Goal: Find contact information: Find contact information

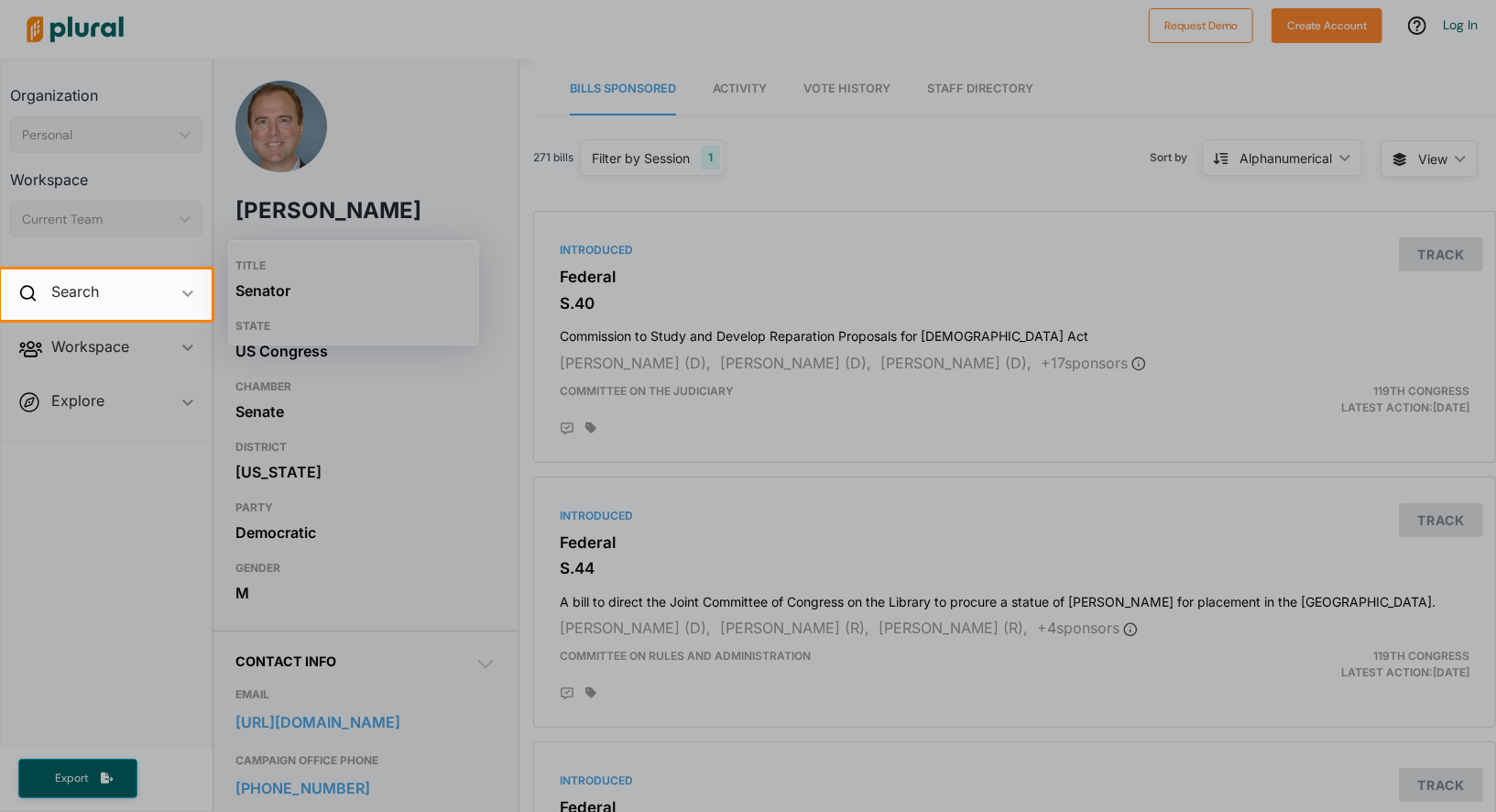
click at [386, 600] on div at bounding box center [748, 566] width 1496 height 493
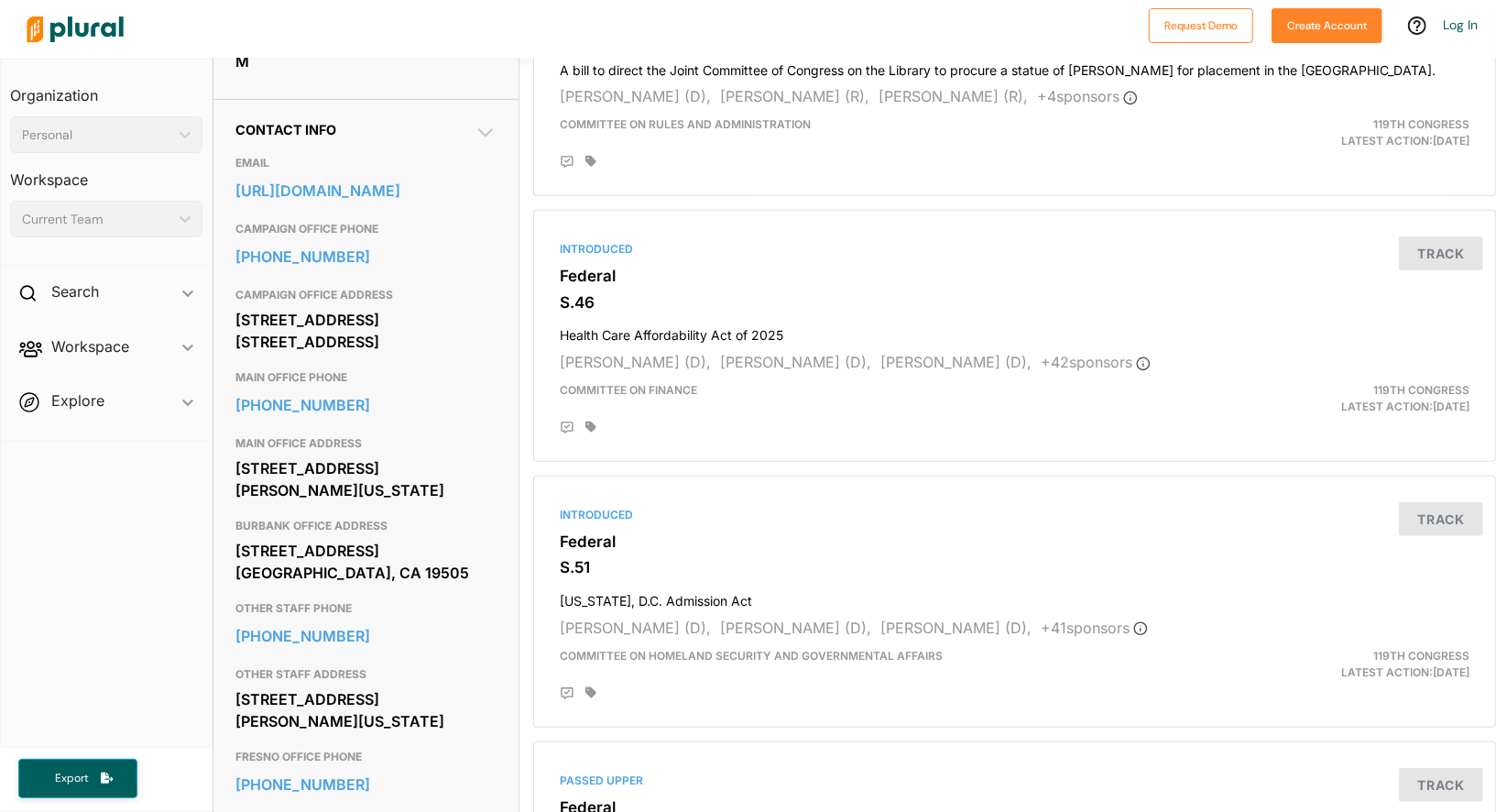
scroll to position [528, 0]
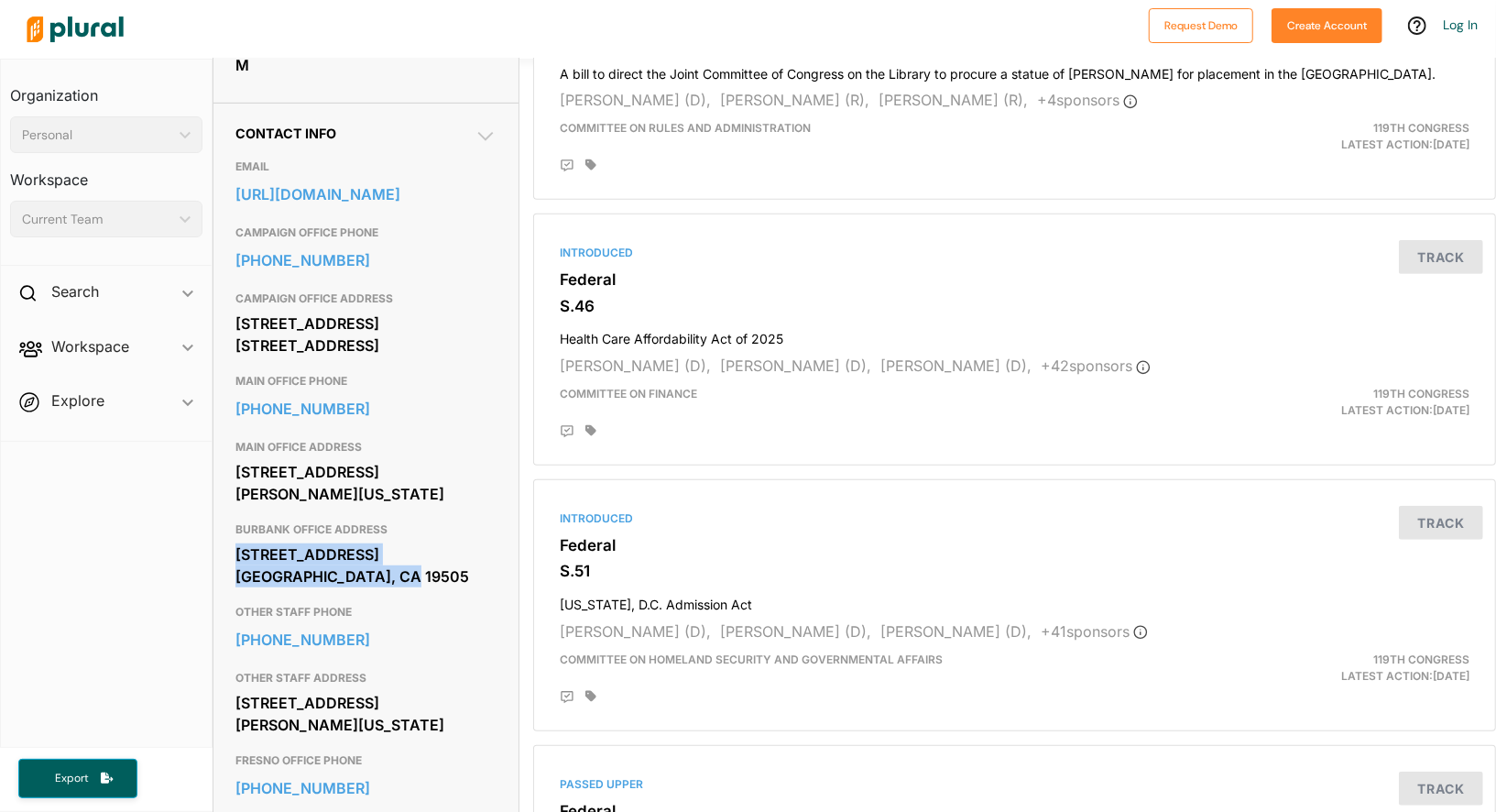
drag, startPoint x: 405, startPoint y: 600, endPoint x: 239, endPoint y: 577, distance: 167.6
click at [239, 577] on div "[STREET_ADDRESS] [GEOGRAPHIC_DATA], CA 19505" at bounding box center [365, 565] width 261 height 50
copy div "[STREET_ADDRESS] [GEOGRAPHIC_DATA], CA 19505"
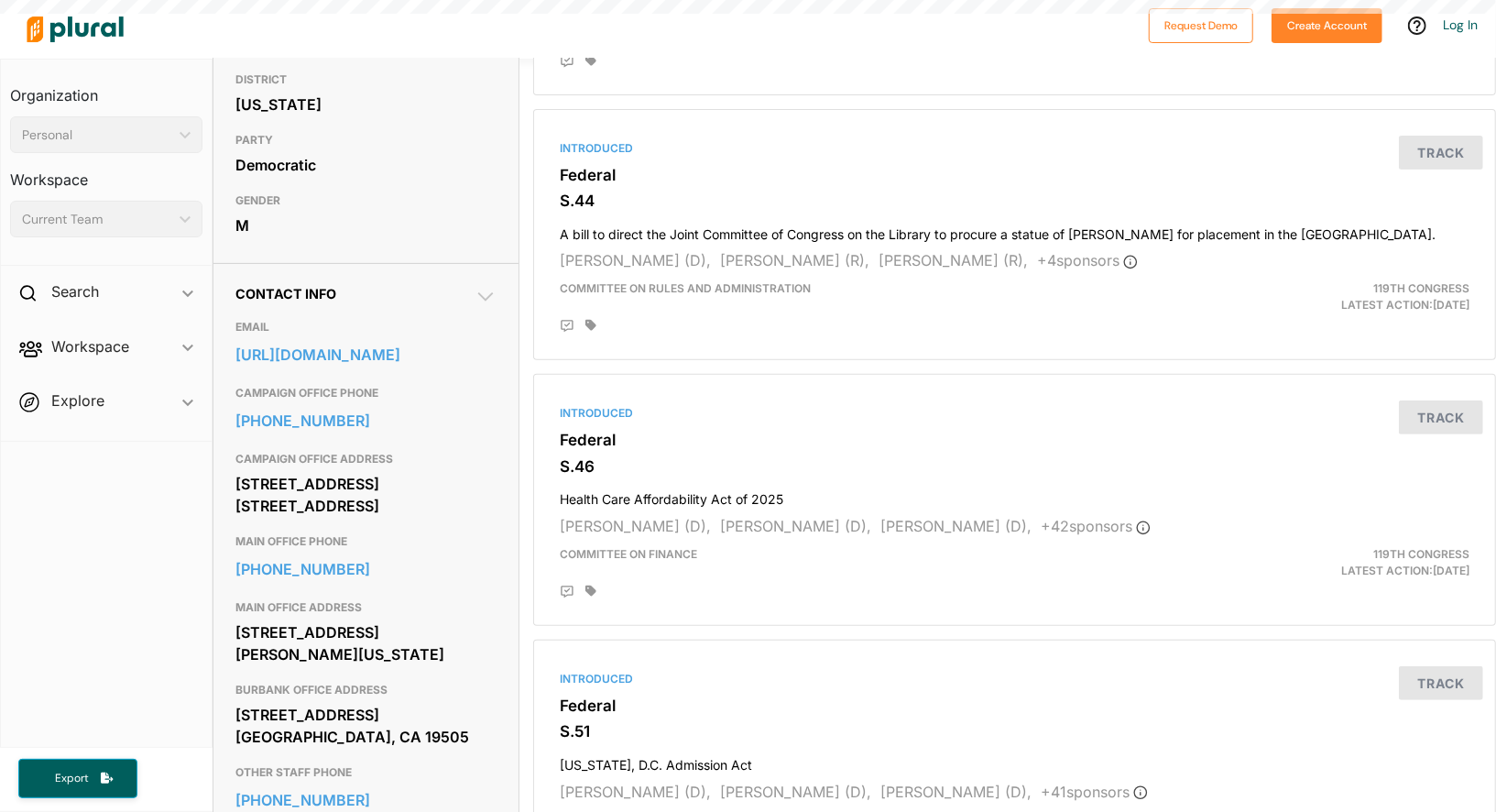
scroll to position [569, 0]
